Goal: Task Accomplishment & Management: Use online tool/utility

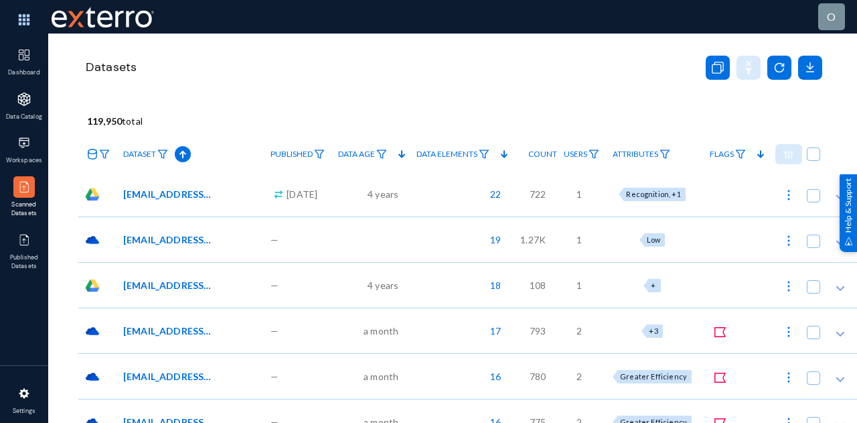
click at [654, 207] on div "Recognition, +1" at bounding box center [654, 194] width 97 height 46
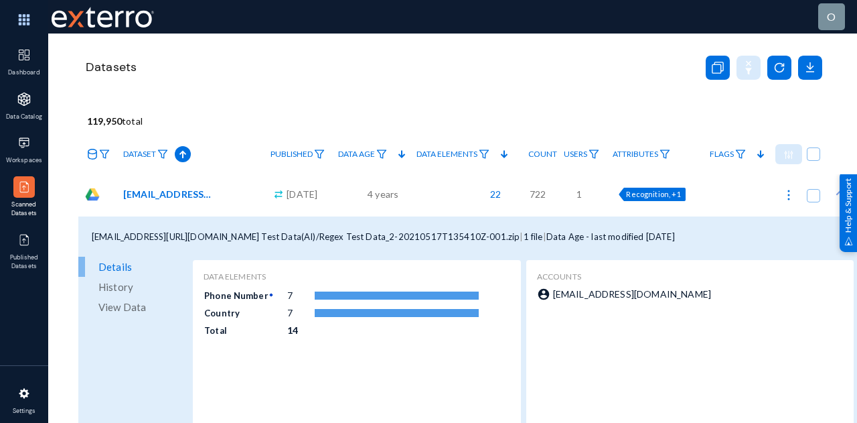
click at [652, 198] on div "Recognition, +1" at bounding box center [652, 194] width 66 height 13
checkbox input "true"
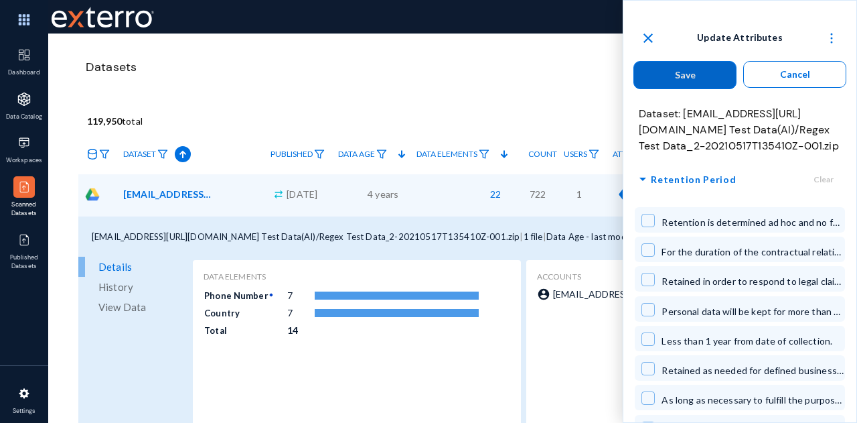
click at [646, 38] on mat-icon "close" at bounding box center [648, 38] width 16 height 16
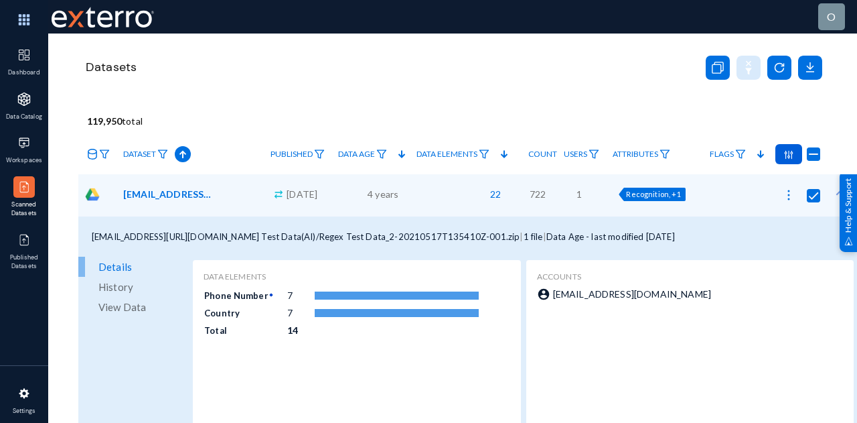
checkbox input "false"
click at [624, 152] on span "Attributes" at bounding box center [636, 153] width 46 height 9
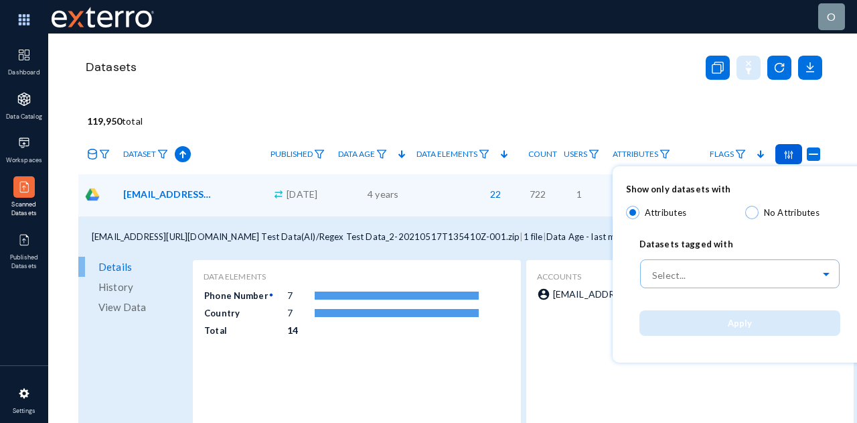
click at [640, 107] on div at bounding box center [428, 211] width 857 height 423
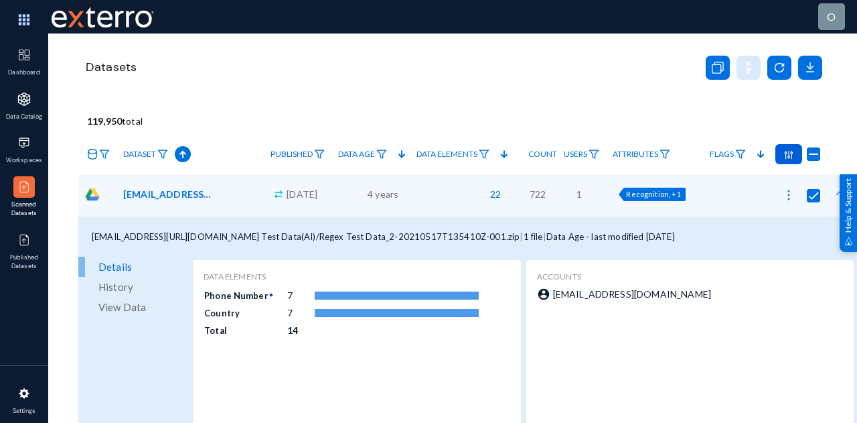
click at [442, 198] on div "22" at bounding box center [461, 194] width 102 height 46
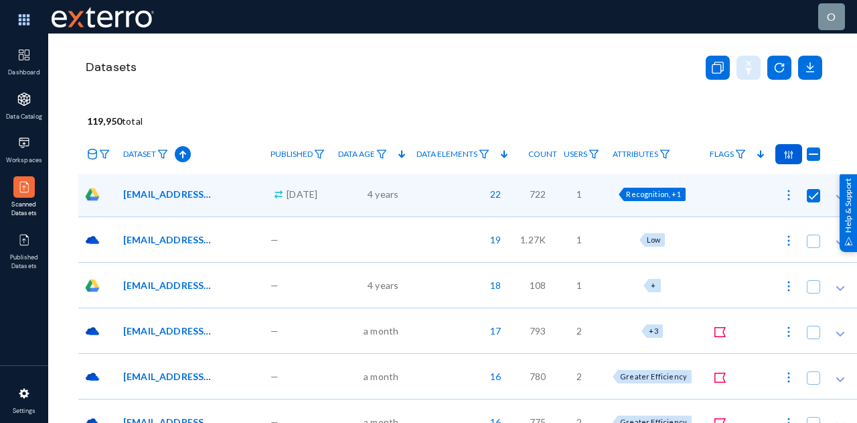
click at [447, 194] on div "22" at bounding box center [461, 194] width 102 height 46
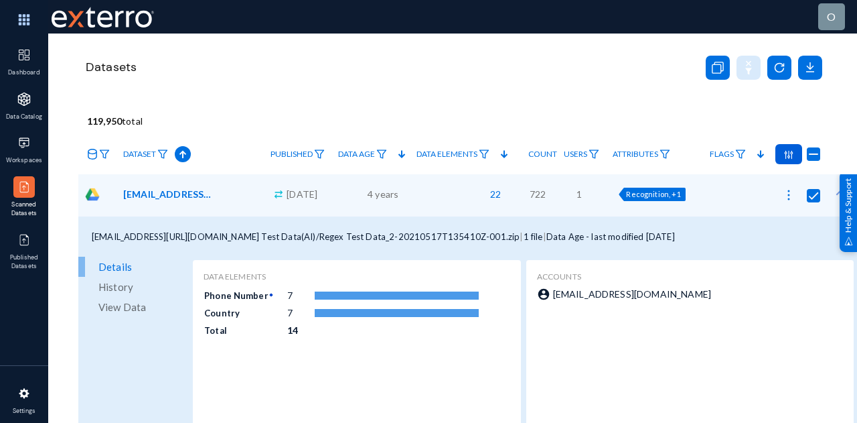
click at [108, 269] on span "Details" at bounding box center [114, 267] width 33 height 20
click at [33, 21] on img at bounding box center [24, 19] width 40 height 29
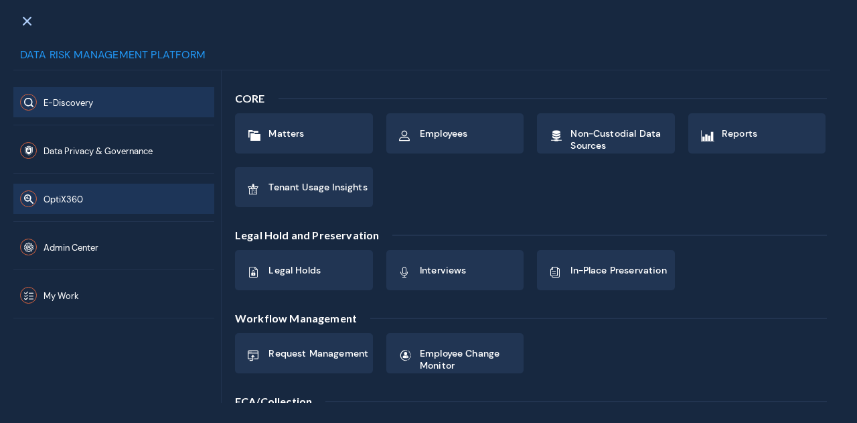
click at [83, 200] on button "OptiX360" at bounding box center [113, 199] width 201 height 30
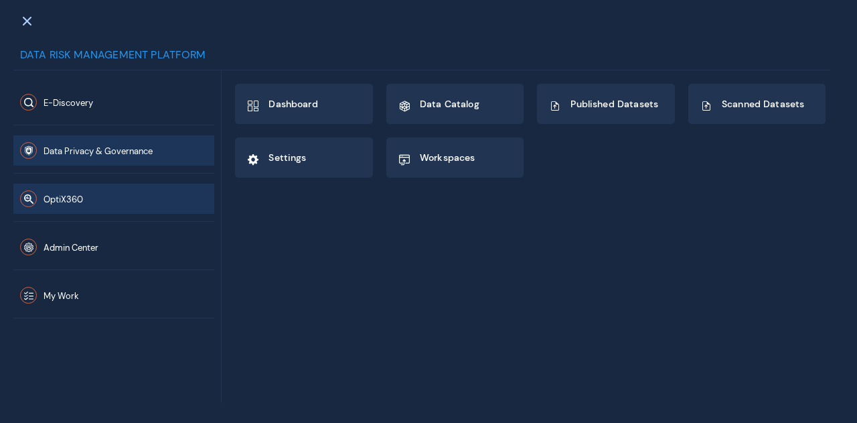
click at [81, 141] on button "Data Privacy & Governance" at bounding box center [113, 150] width 201 height 30
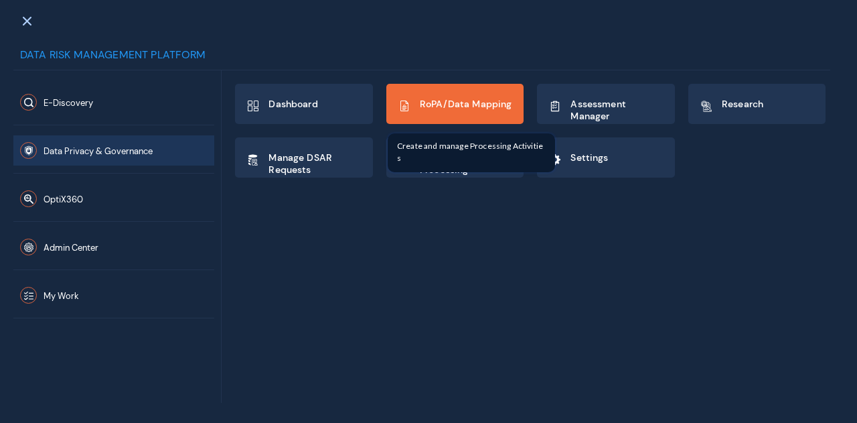
click at [504, 101] on span "RoPA/Data Mapping" at bounding box center [466, 104] width 92 height 12
